Goal: Transaction & Acquisition: Purchase product/service

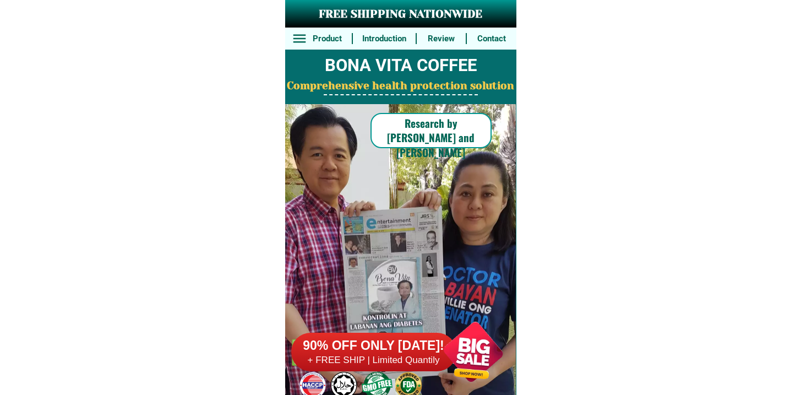
click at [409, 334] on div at bounding box center [373, 352] width 165 height 39
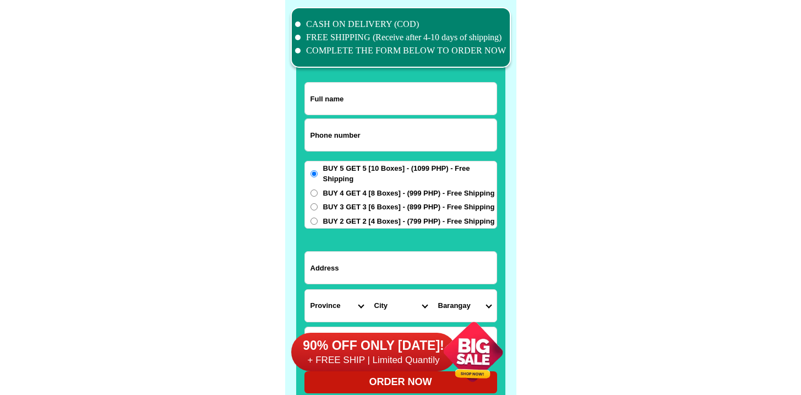
scroll to position [8559, 0]
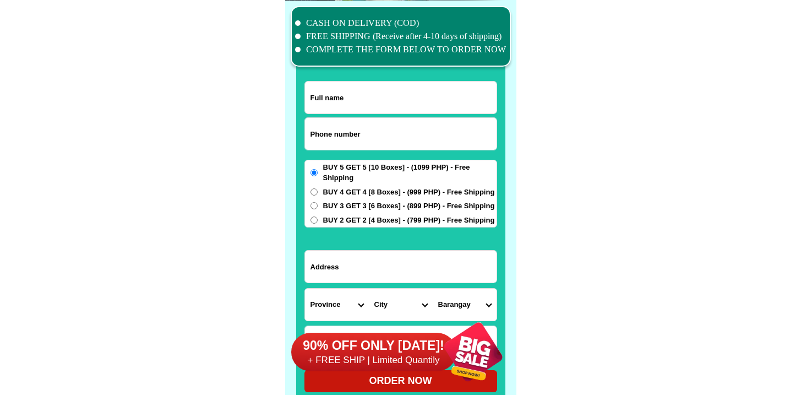
click at [363, 135] on input "Input phone_number" at bounding box center [401, 134] width 192 height 32
paste input "9178871033"
click at [316, 132] on input "9178871033" at bounding box center [401, 134] width 192 height 32
click at [308, 138] on input "9178871033" at bounding box center [401, 134] width 192 height 32
click at [309, 137] on input "9178871033" at bounding box center [401, 134] width 192 height 32
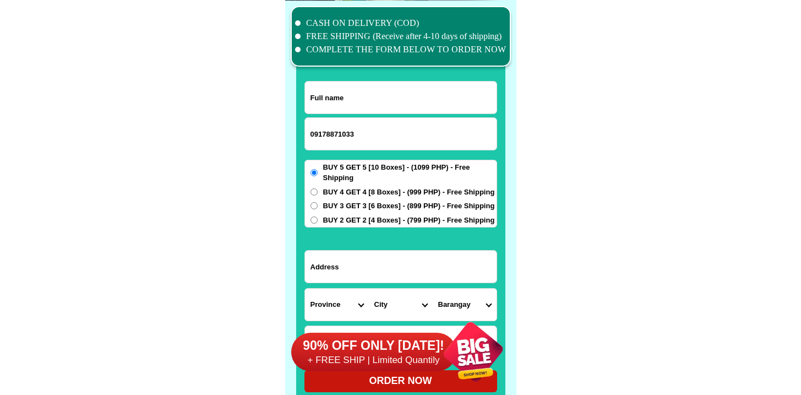
type input "09178871033"
click at [378, 95] on input "Input full_name" at bounding box center [401, 97] width 192 height 32
paste input "Mercy"
type input "Mercy"
click at [368, 260] on input "Input address" at bounding box center [401, 267] width 192 height 32
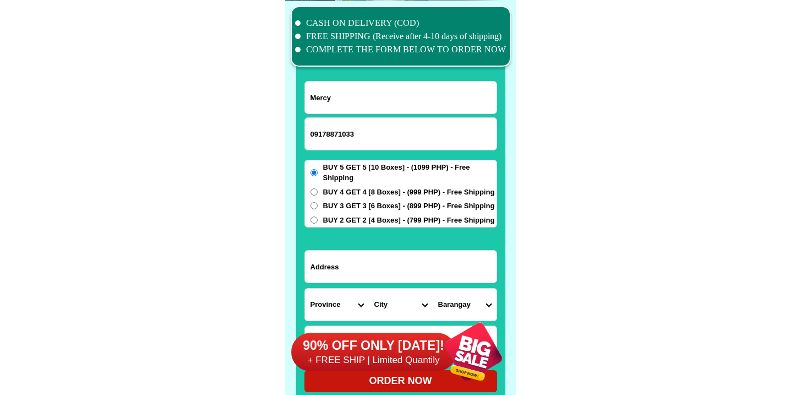
paste input "Manila rivercity res delas alas St"
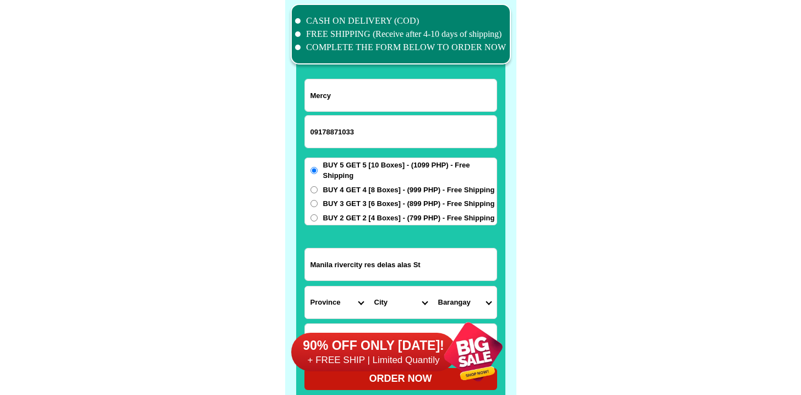
scroll to position [8561, 0]
type input "Manila rivercity res delas alas St"
click at [348, 315] on div "90% OFF ONLY [DATE]! + FREE SHIP | Limited Quantily" at bounding box center [403, 351] width 225 height 86
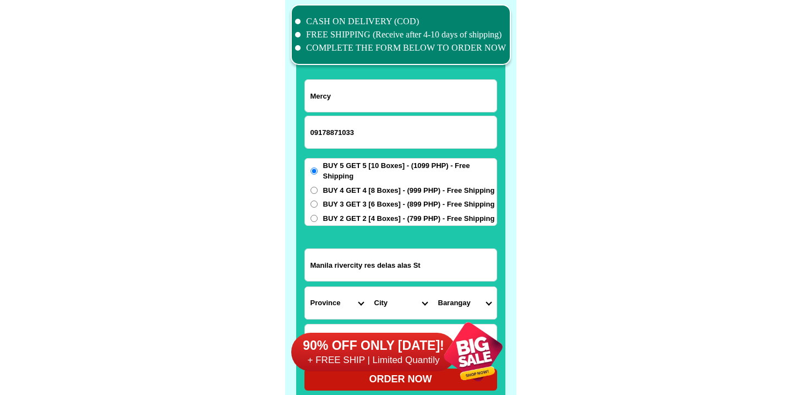
click at [349, 304] on select "Province [GEOGRAPHIC_DATA] [GEOGRAPHIC_DATA] [GEOGRAPHIC_DATA] [GEOGRAPHIC_DATA…" at bounding box center [337, 303] width 64 height 32
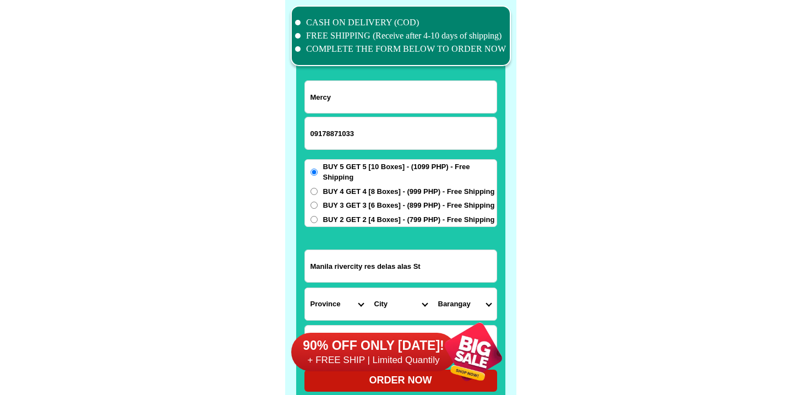
scroll to position [8559, 0]
select select "63_219"
click at [305, 288] on select "Province [GEOGRAPHIC_DATA] [GEOGRAPHIC_DATA] [GEOGRAPHIC_DATA] [GEOGRAPHIC_DATA…" at bounding box center [337, 304] width 64 height 32
click at [403, 292] on select "City [GEOGRAPHIC_DATA] [GEOGRAPHIC_DATA] [GEOGRAPHIC_DATA] [GEOGRAPHIC_DATA]-ci…" at bounding box center [401, 304] width 64 height 32
select select "63_2199910"
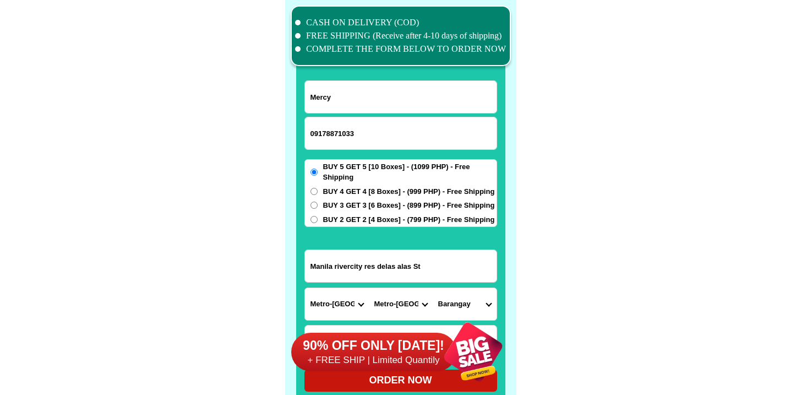
click at [369, 288] on select "City [GEOGRAPHIC_DATA] [GEOGRAPHIC_DATA] [GEOGRAPHIC_DATA] [GEOGRAPHIC_DATA]-ci…" at bounding box center [401, 304] width 64 height 32
click at [484, 284] on form "Mercy 09178871033 ORDER NOW [GEOGRAPHIC_DATA] res delas alas [GEOGRAPHIC_DATA] …" at bounding box center [400, 235] width 193 height 311
click at [479, 297] on select "[GEOGRAPHIC_DATA]" at bounding box center [465, 304] width 64 height 32
select select "63_21999104677"
click at [433, 288] on select "[GEOGRAPHIC_DATA]" at bounding box center [465, 304] width 64 height 32
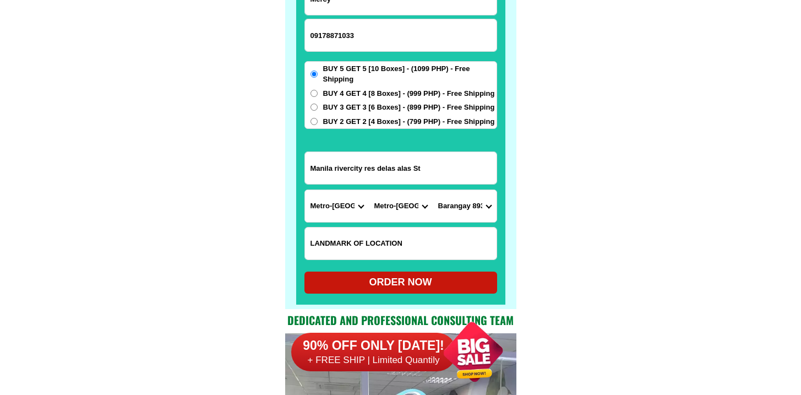
scroll to position [8658, 0]
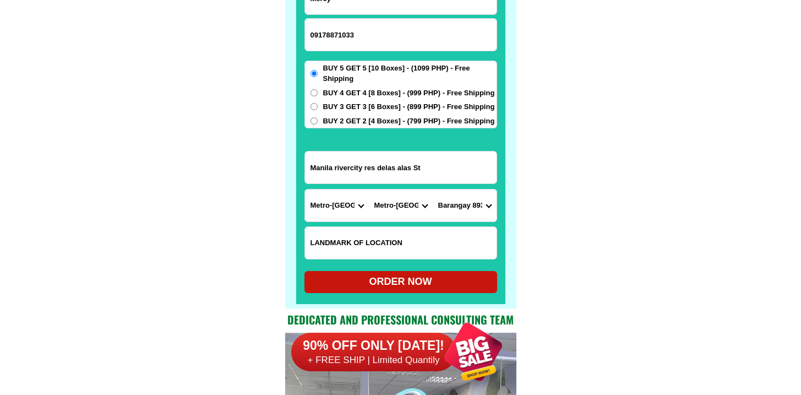
click at [406, 277] on div "ORDER NOW" at bounding box center [400, 281] width 193 height 15
radio input "true"
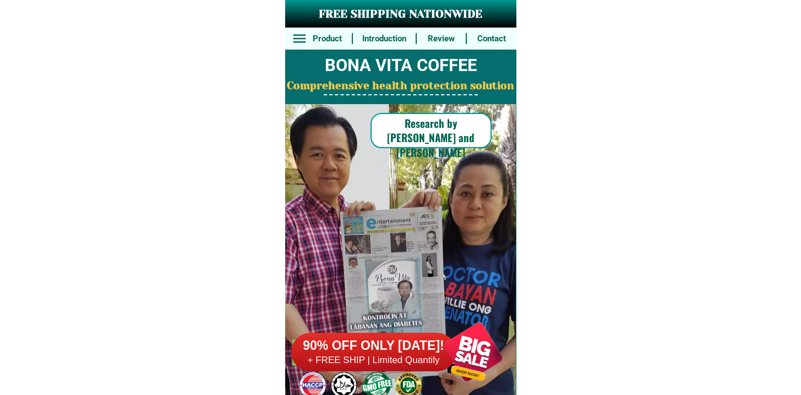
click at [376, 352] on h6 "90% OFF ONLY [DATE]!" at bounding box center [373, 346] width 165 height 17
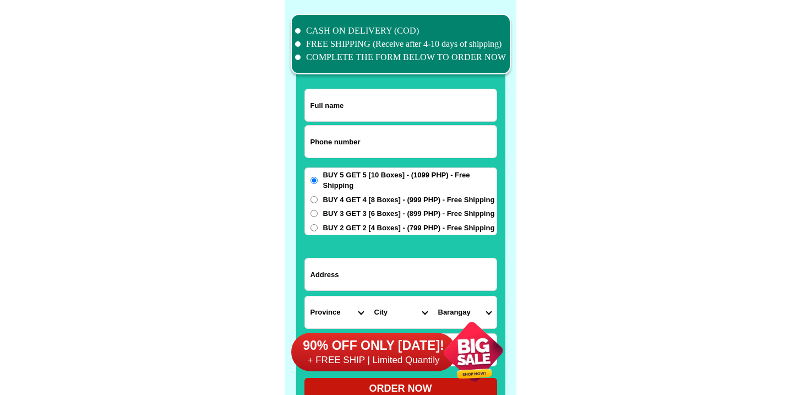
scroll to position [8559, 0]
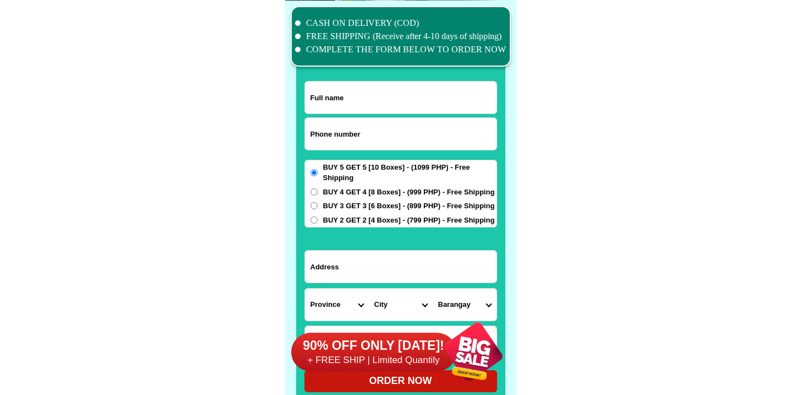
drag, startPoint x: 347, startPoint y: 110, endPoint x: 328, endPoint y: 143, distance: 38.5
click at [348, 111] on input "Input full_name" at bounding box center [401, 97] width 192 height 32
click at [324, 150] on form "ORDER NOW Province Abra Agusan-del-norte Agusan-del-sur Aklan Albay Antique Apa…" at bounding box center [400, 236] width 193 height 311
click at [326, 146] on input "Input phone_number" at bounding box center [401, 134] width 192 height 32
paste input "9108483170"
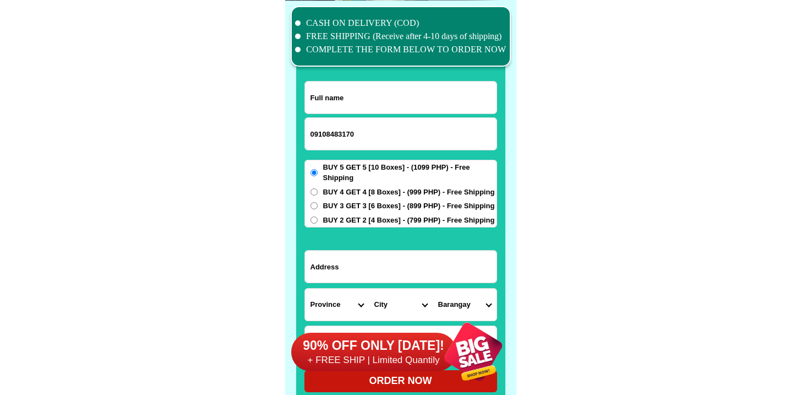
type input "09108483170"
click at [353, 89] on input "Input full_name" at bounding box center [401, 97] width 192 height 32
paste input "MARIA SUSAN"
type input "MARIA SUSAN"
click at [360, 276] on input "Input address" at bounding box center [401, 267] width 192 height 32
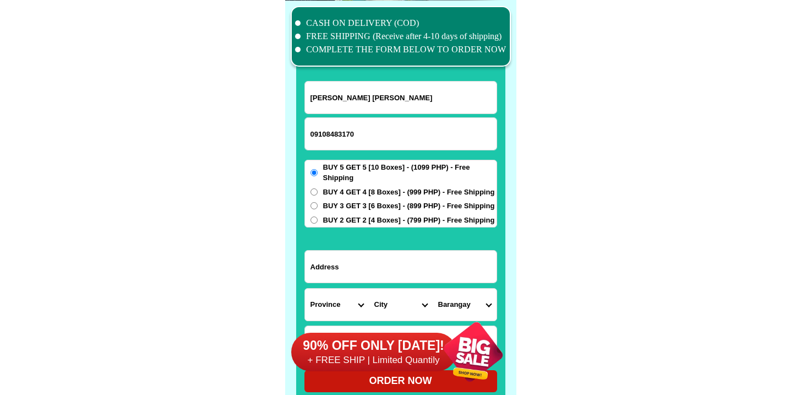
paste input "Municipal road brgy. Labrador Hinunangan So.Leyte"
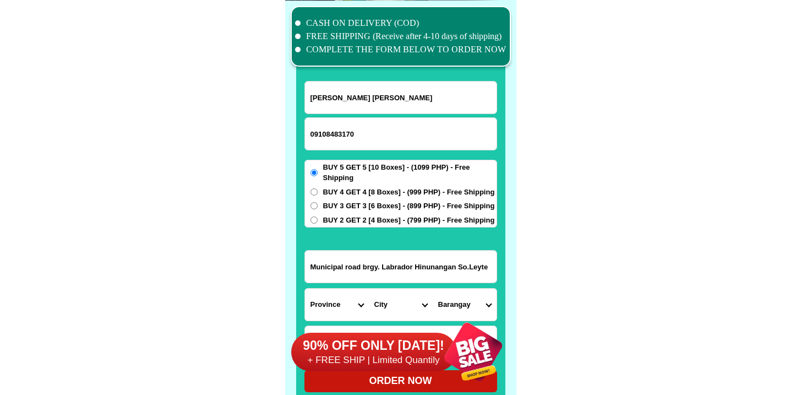
type input "Municipal road brgy. Labrador Hinunangan So.Leyte"
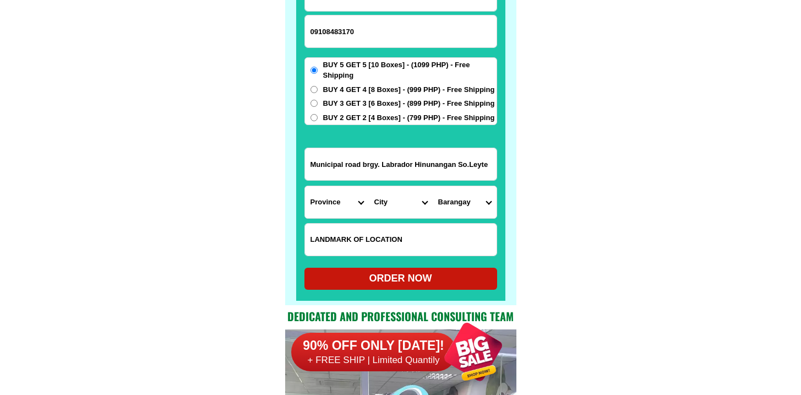
scroll to position [8686, 0]
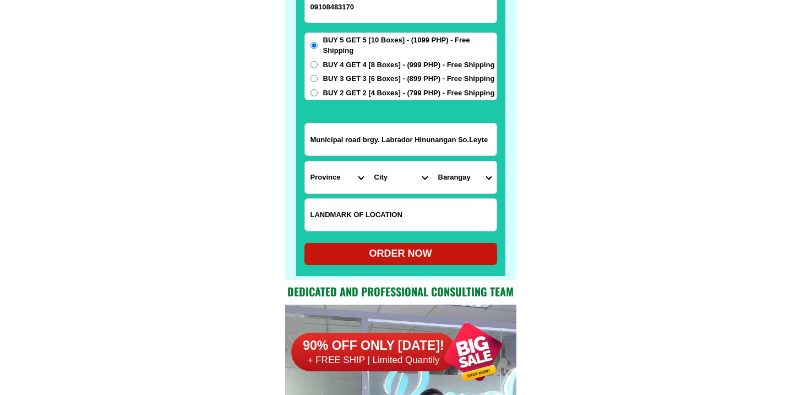
click at [372, 211] on input "Input LANDMARKOFLOCATION" at bounding box center [401, 215] width 192 height 32
paste input "Near Municipal bldg"
type input "Near Municipal bldg"
click at [336, 193] on form "MARIA SUSAN 09108483170 ORDER NOW Municipal road brgy. Labrador Hinunangan So.L…" at bounding box center [400, 109] width 193 height 311
click at [337, 177] on select "Province [GEOGRAPHIC_DATA] [GEOGRAPHIC_DATA] [GEOGRAPHIC_DATA] [GEOGRAPHIC_DATA…" at bounding box center [337, 177] width 64 height 32
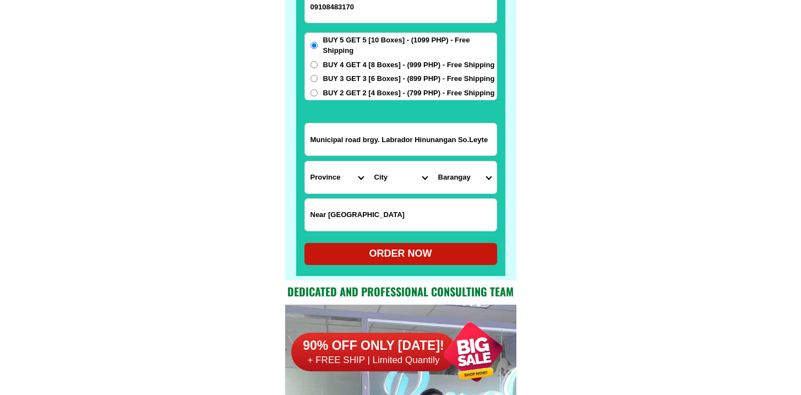
select select "63_976"
click at [305, 161] on select "Province [GEOGRAPHIC_DATA] [GEOGRAPHIC_DATA] [GEOGRAPHIC_DATA] [GEOGRAPHIC_DATA…" at bounding box center [337, 177] width 64 height 32
click at [395, 173] on select "City Anahawan Hinunangan Hinundayan Libagon Limasawa Maasin-city Macrohon Pintu…" at bounding box center [401, 177] width 64 height 32
click at [391, 180] on select "City Anahawan Hinunangan Hinundayan Libagon Limasawa Maasin-city Macrohon Pintu…" at bounding box center [401, 177] width 64 height 32
select select "63_9769375"
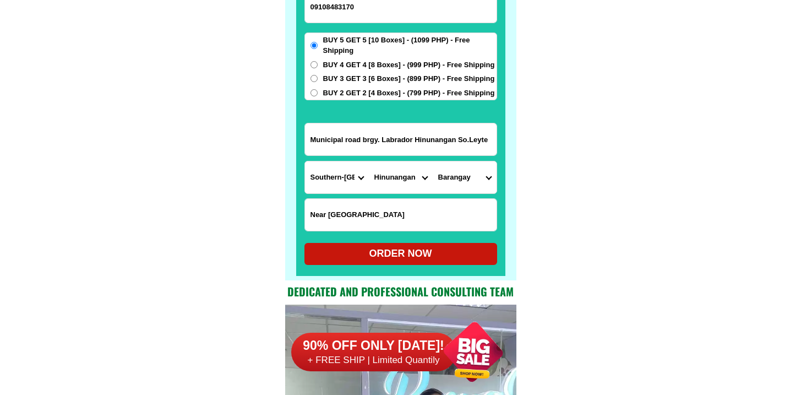
click at [369, 161] on select "City Anahawan Hinunangan Hinundayan Libagon Limasawa Maasin-city Macrohon Pintu…" at bounding box center [401, 177] width 64 height 32
click at [476, 178] on select "Barangay Ambacon Badiangon Bangcas a Bangcas b Biasong Bugho Calag-itan Calayug…" at bounding box center [465, 177] width 64 height 32
select select "63_97693752278"
click at [433, 161] on select "Barangay Ambacon Badiangon Bangcas a Bangcas b Biasong Bugho Calag-itan Calayug…" at bounding box center [465, 177] width 64 height 32
click at [379, 255] on div "ORDER NOW" at bounding box center [400, 253] width 193 height 15
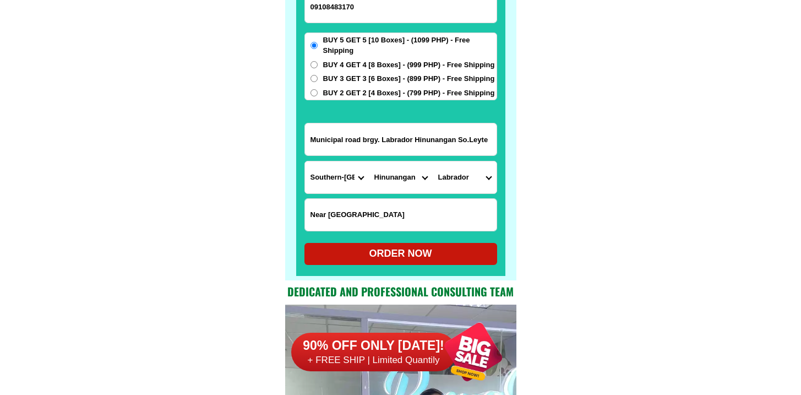
radio input "true"
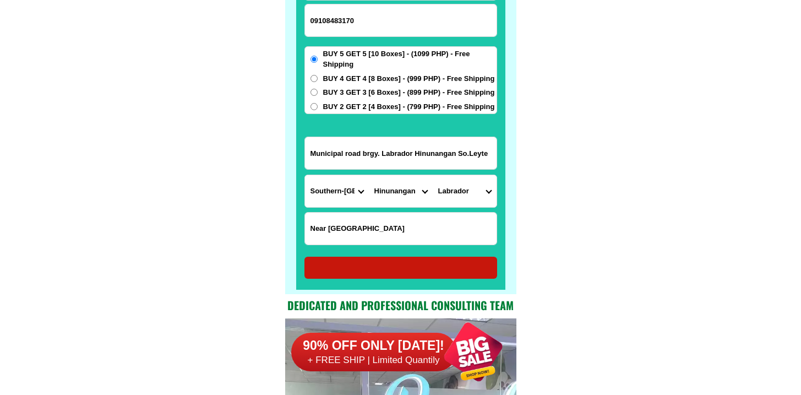
scroll to position [8653, 0]
